Goal: Task Accomplishment & Management: Use online tool/utility

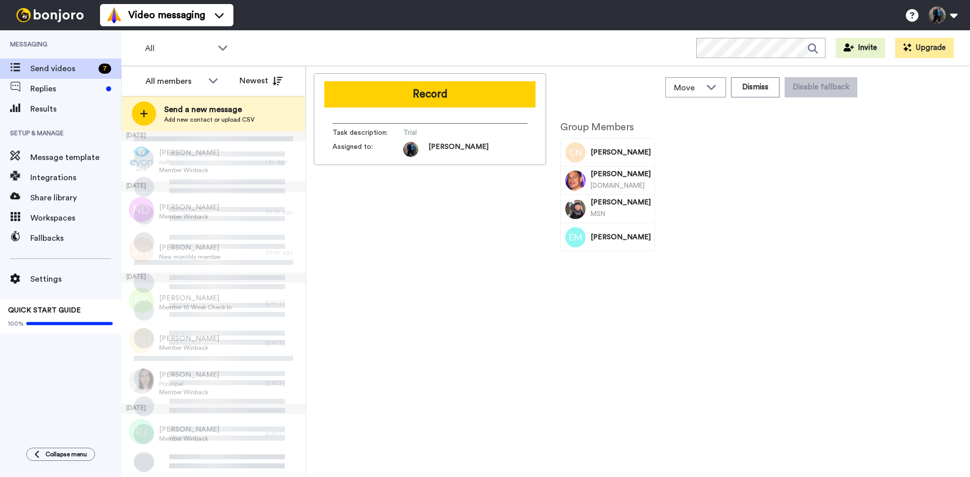
click at [59, 67] on span "Send videos" at bounding box center [62, 69] width 64 height 12
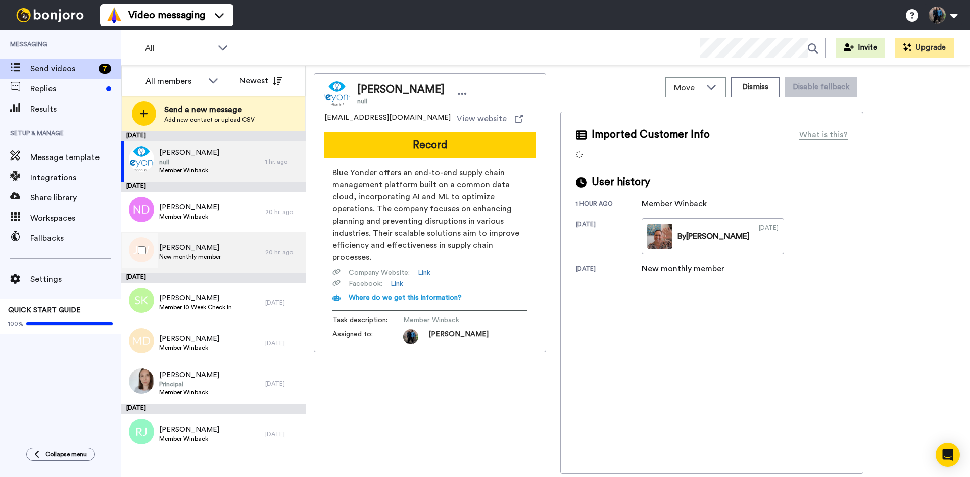
click at [230, 250] on div "Julie White New monthly member" at bounding box center [193, 252] width 144 height 40
